Goal: Task Accomplishment & Management: Manage account settings

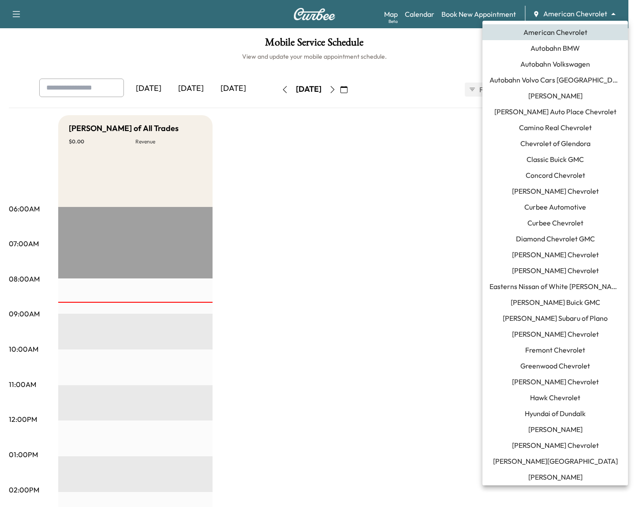
click at [572, 10] on body "Support Log Out Map Beta Calendar Book New Appointment American Chevrolet *****…" at bounding box center [317, 253] width 635 height 507
click at [564, 217] on span "Curbee Chevrolet" at bounding box center [555, 222] width 56 height 11
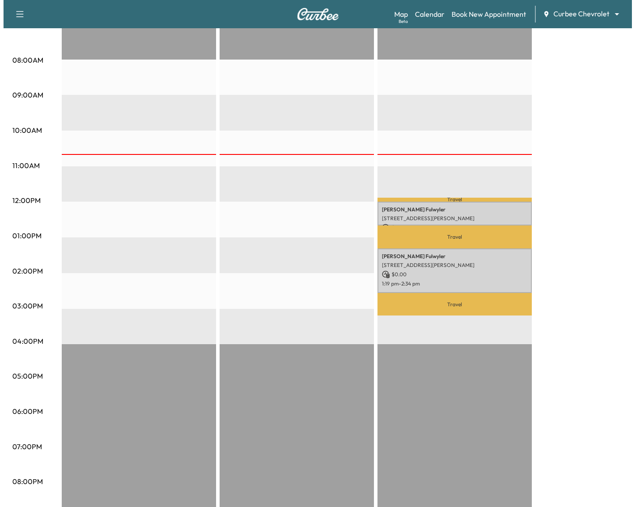
scroll to position [223, 0]
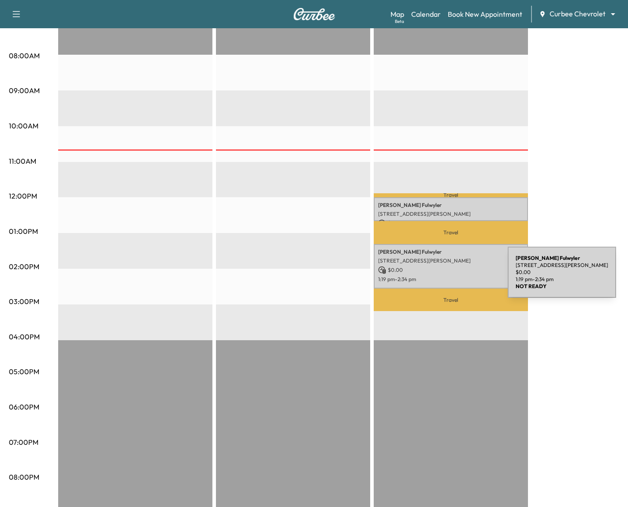
click at [442, 277] on p "1:19 pm - 2:34 pm" at bounding box center [451, 279] width 146 height 7
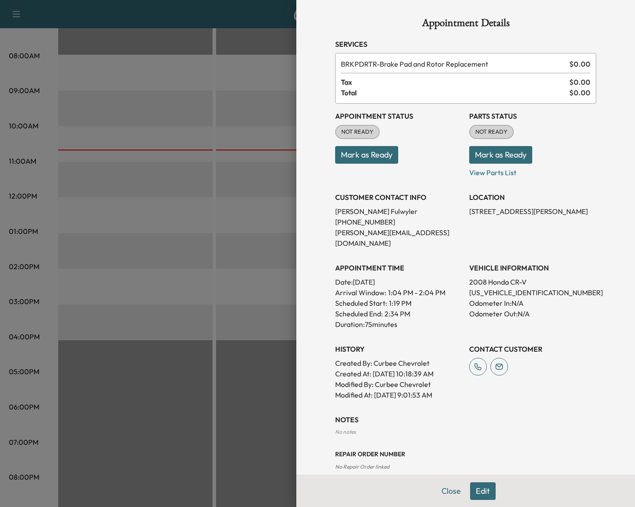
click at [476, 488] on button "Edit" at bounding box center [483, 491] width 26 height 18
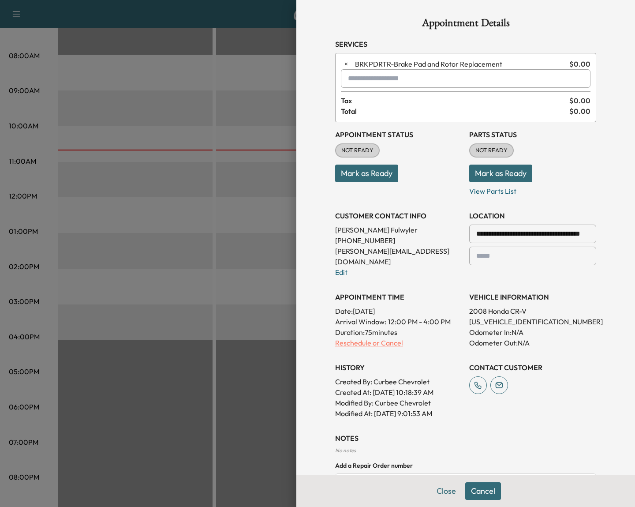
click at [357, 337] on p "Reschedule or Cancel" at bounding box center [398, 342] width 127 height 11
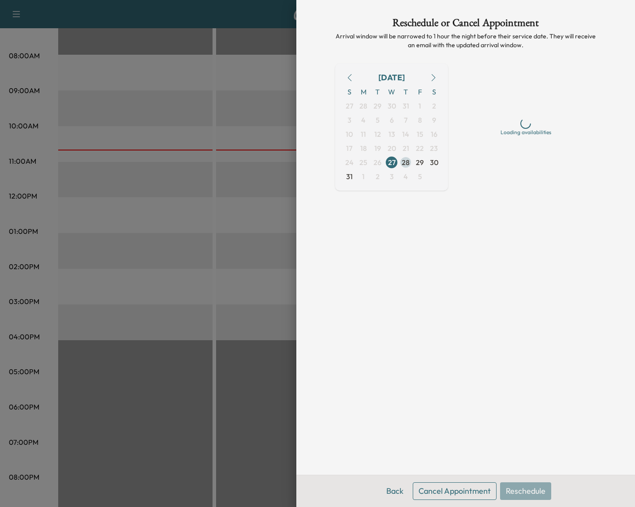
click at [404, 159] on span "28" at bounding box center [406, 162] width 8 height 11
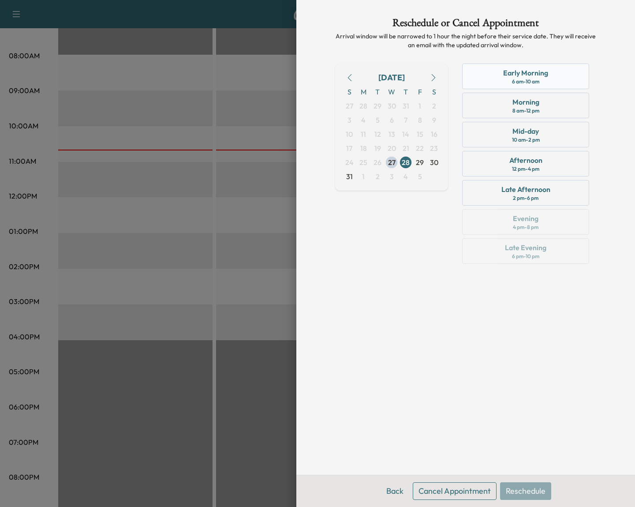
click at [539, 79] on div "6 am - 10 am" at bounding box center [525, 81] width 27 height 7
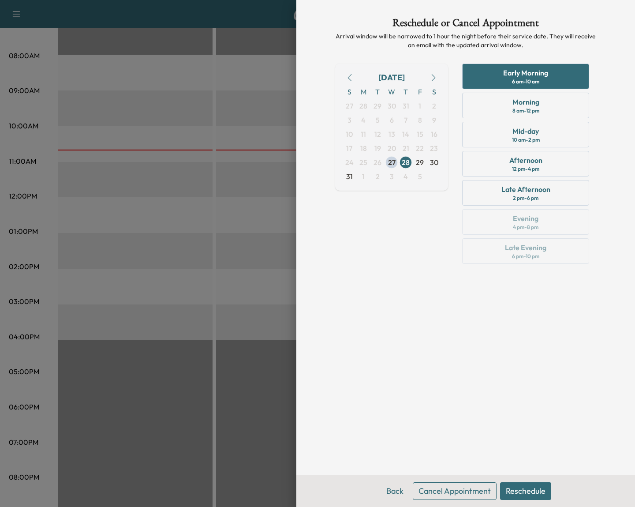
click at [527, 486] on button "Reschedule" at bounding box center [525, 491] width 51 height 18
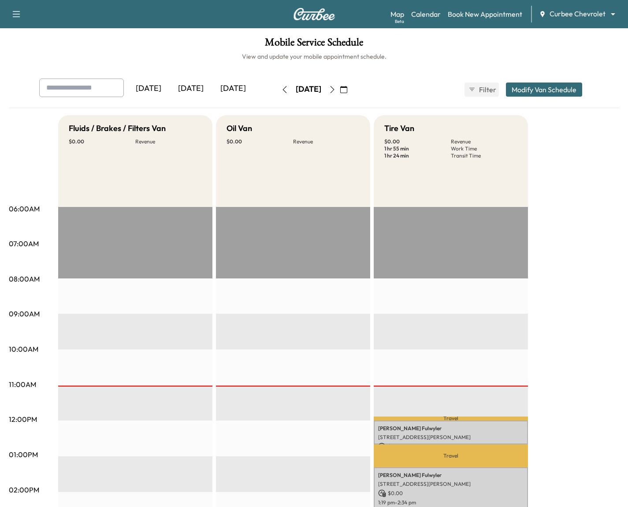
click at [558, 17] on body "Support Log Out Map Beta Calendar Book New Appointment Curbee Chevrolet *******…" at bounding box center [314, 253] width 628 height 507
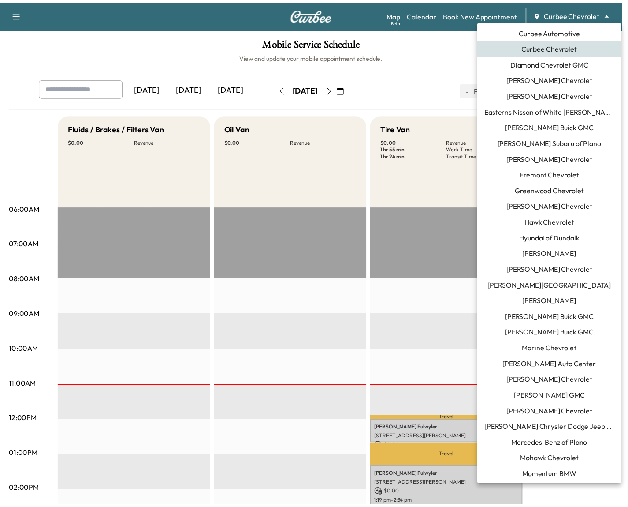
scroll to position [178, 0]
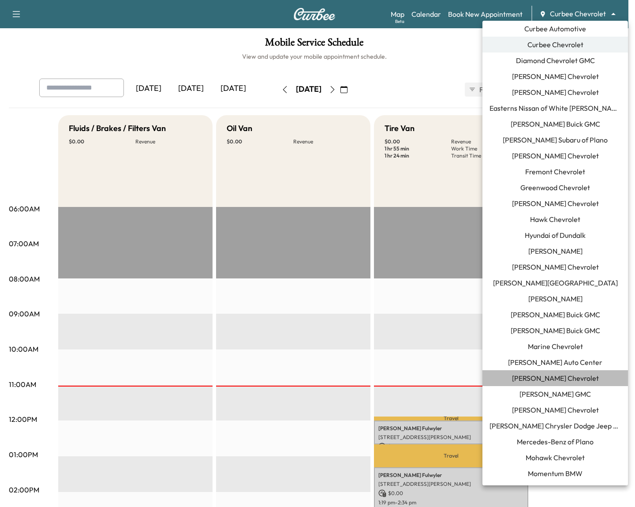
click at [567, 380] on span "[PERSON_NAME] Chevrolet" at bounding box center [555, 378] width 87 height 11
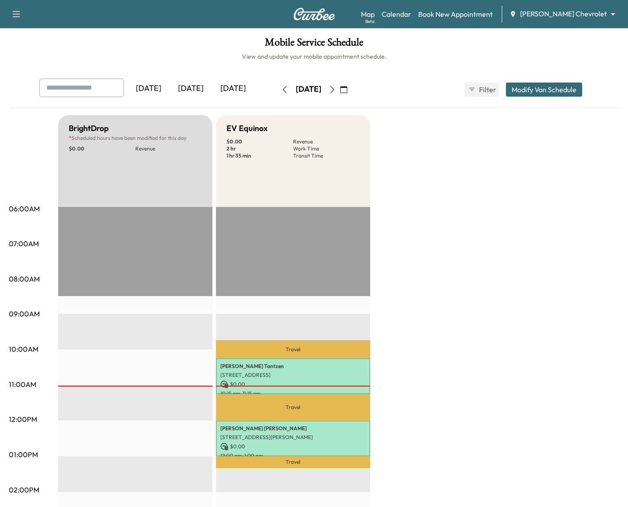
click at [519, 86] on button "Modify Van Schedule" at bounding box center [544, 89] width 76 height 14
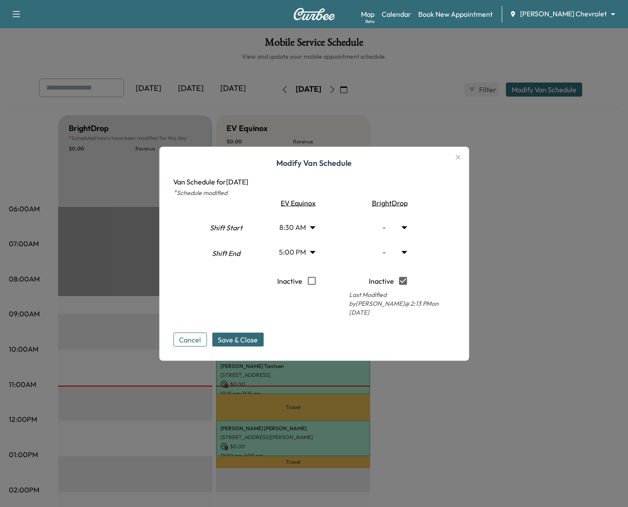
click at [463, 158] on icon "button" at bounding box center [458, 157] width 11 height 11
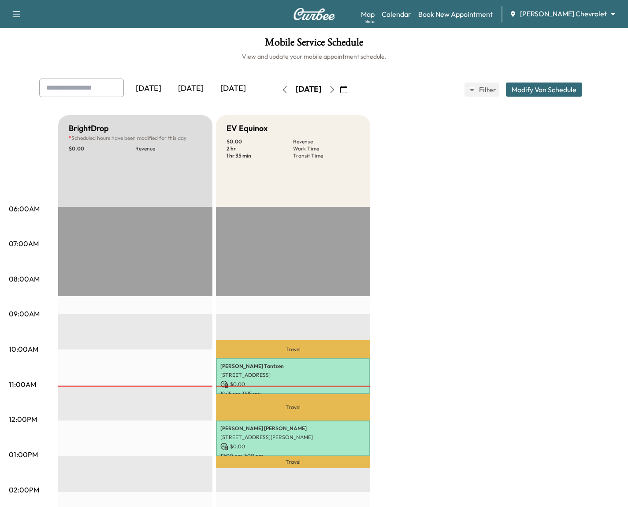
click at [510, 96] on button "Modify Van Schedule" at bounding box center [544, 89] width 76 height 14
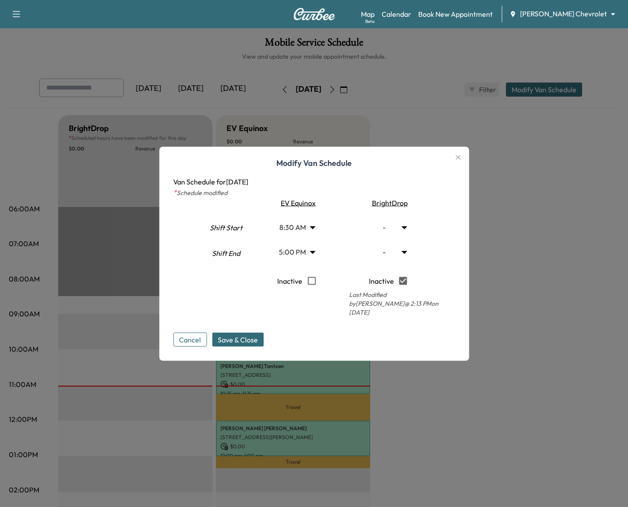
click at [461, 162] on icon "button" at bounding box center [458, 157] width 11 height 11
